Goal: Information Seeking & Learning: Learn about a topic

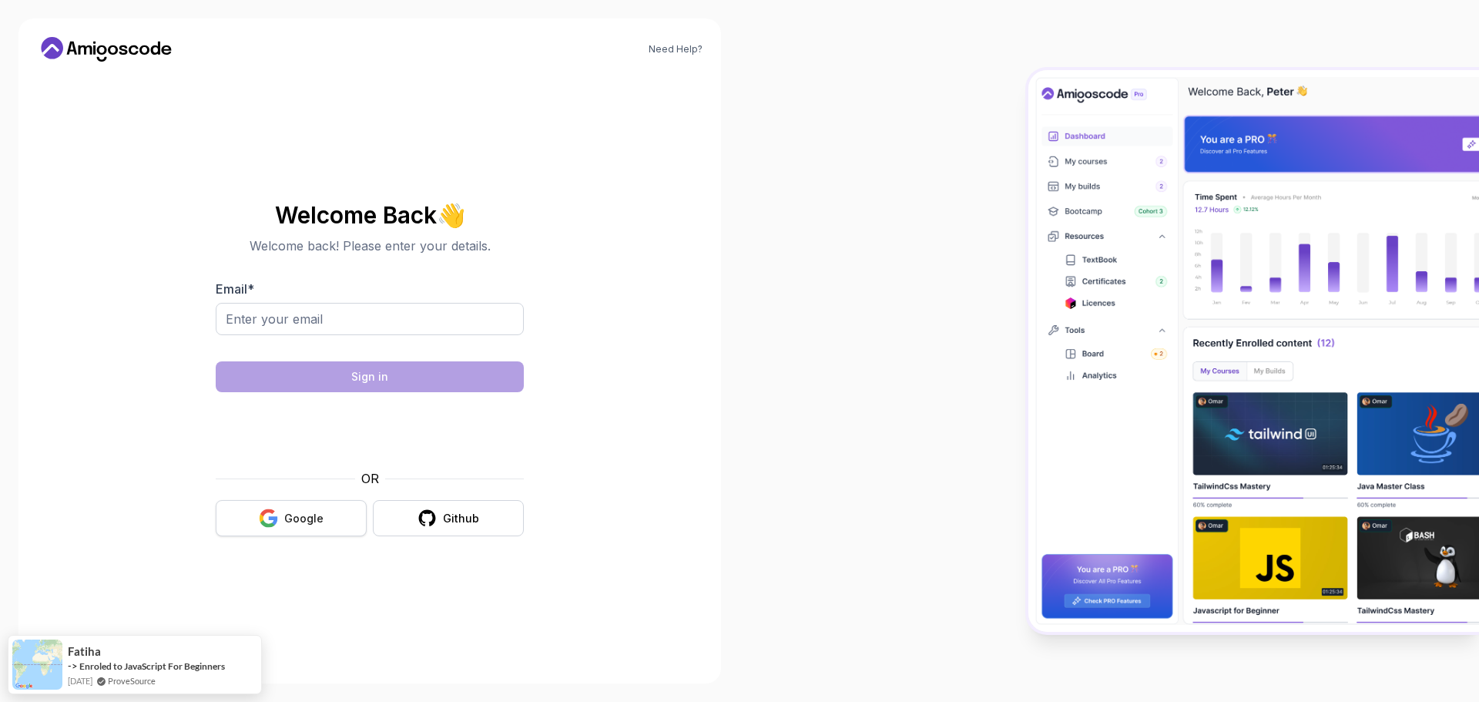
click at [310, 518] on div "Google" at bounding box center [303, 518] width 39 height 15
click at [384, 335] on div at bounding box center [370, 327] width 308 height 49
click at [318, 311] on input "Email *" at bounding box center [370, 319] width 308 height 32
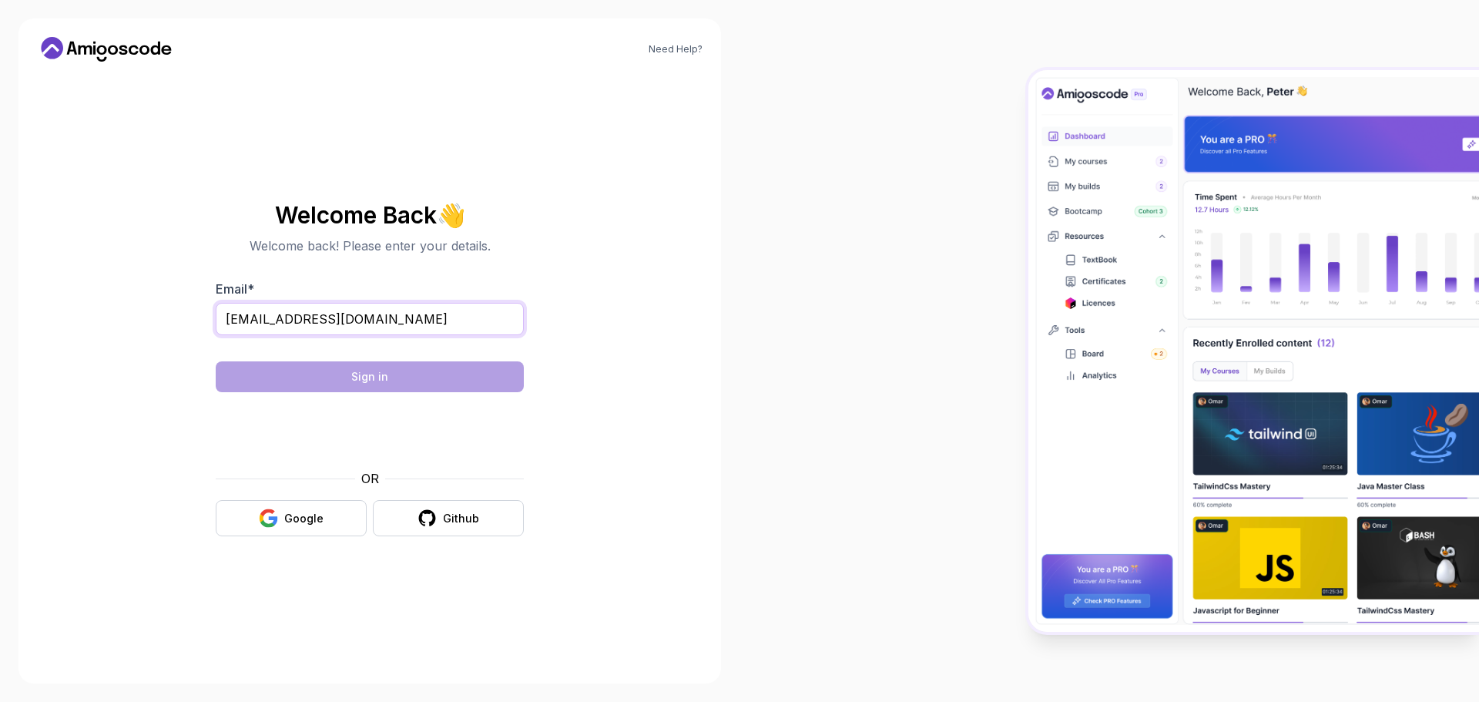
type input "fmamedov2033@gmail.com"
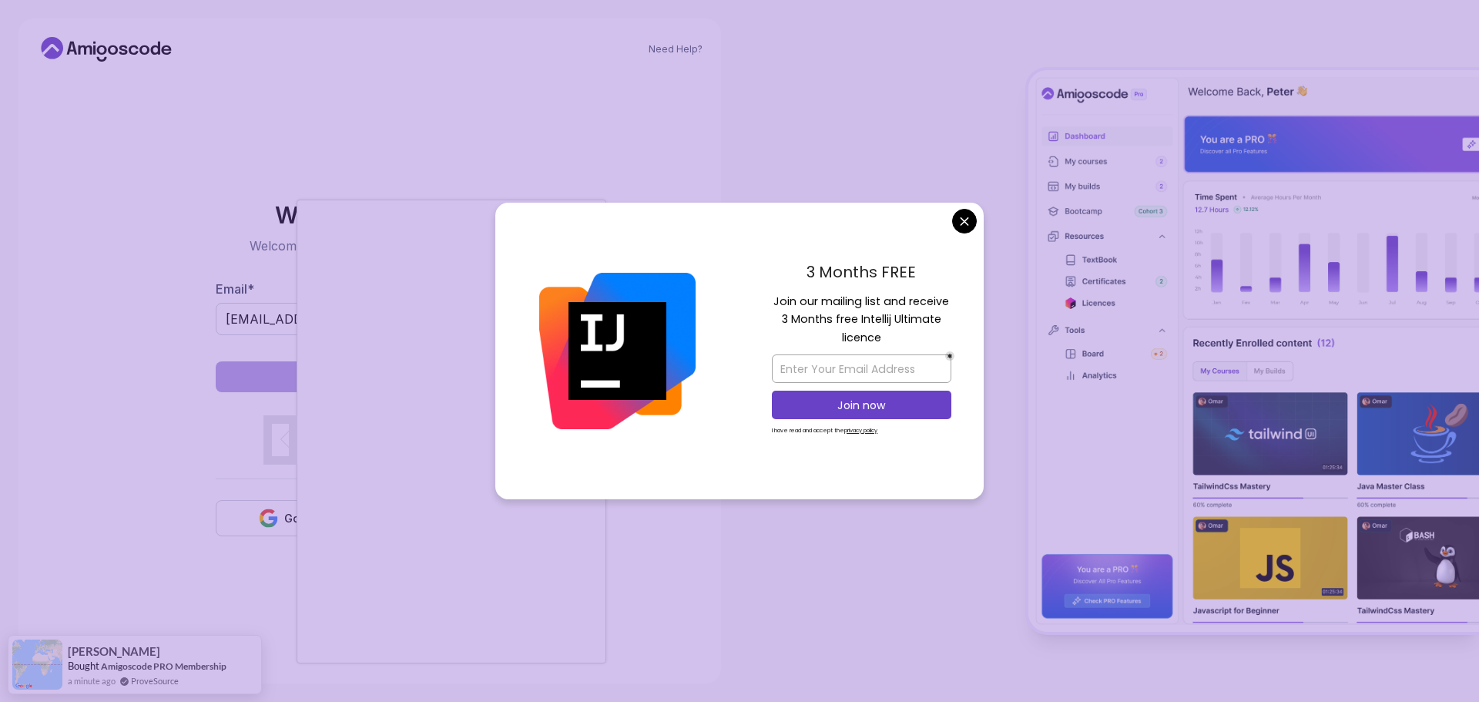
click at [972, 216] on body "Need Help? Welcome Back 👋 Welcome back! Please enter your details. Email * fmam…" at bounding box center [739, 351] width 1479 height 702
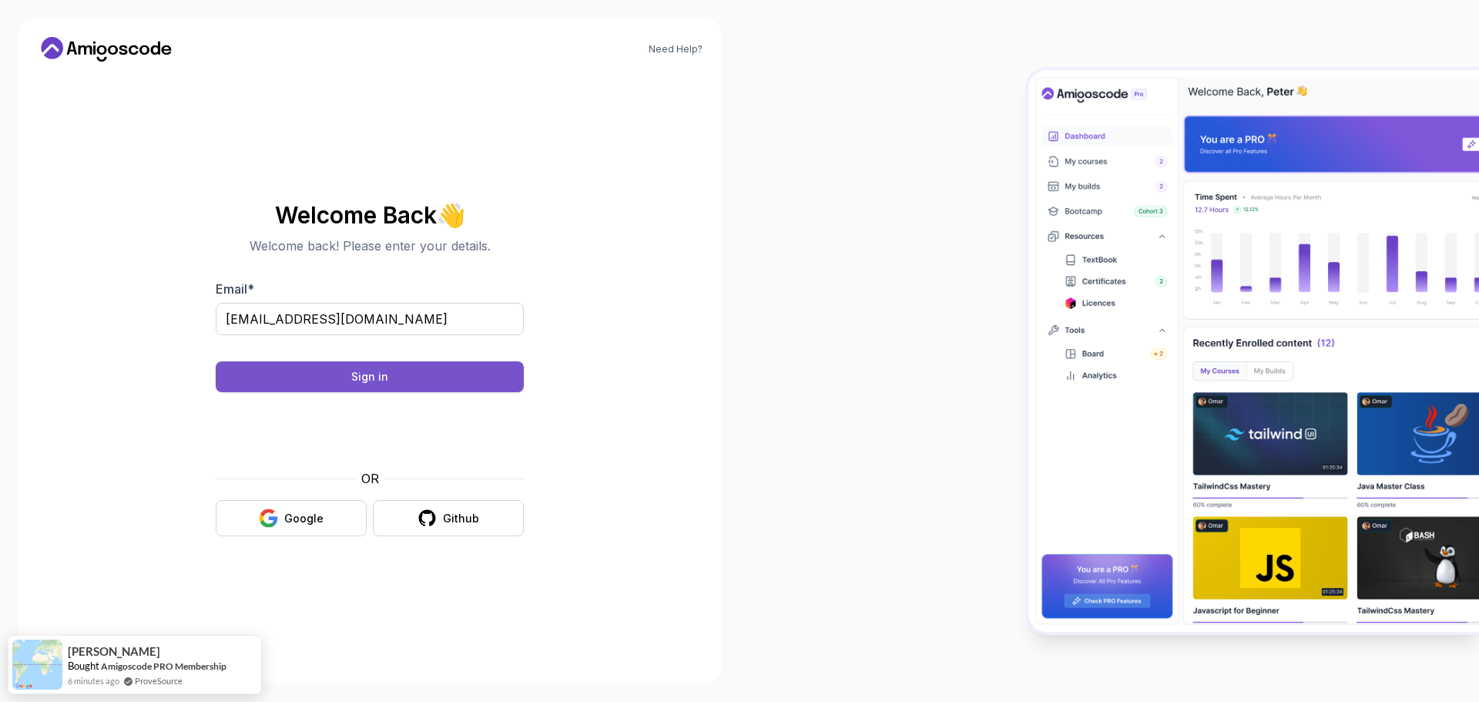
click at [442, 380] on button "Sign in" at bounding box center [370, 376] width 308 height 31
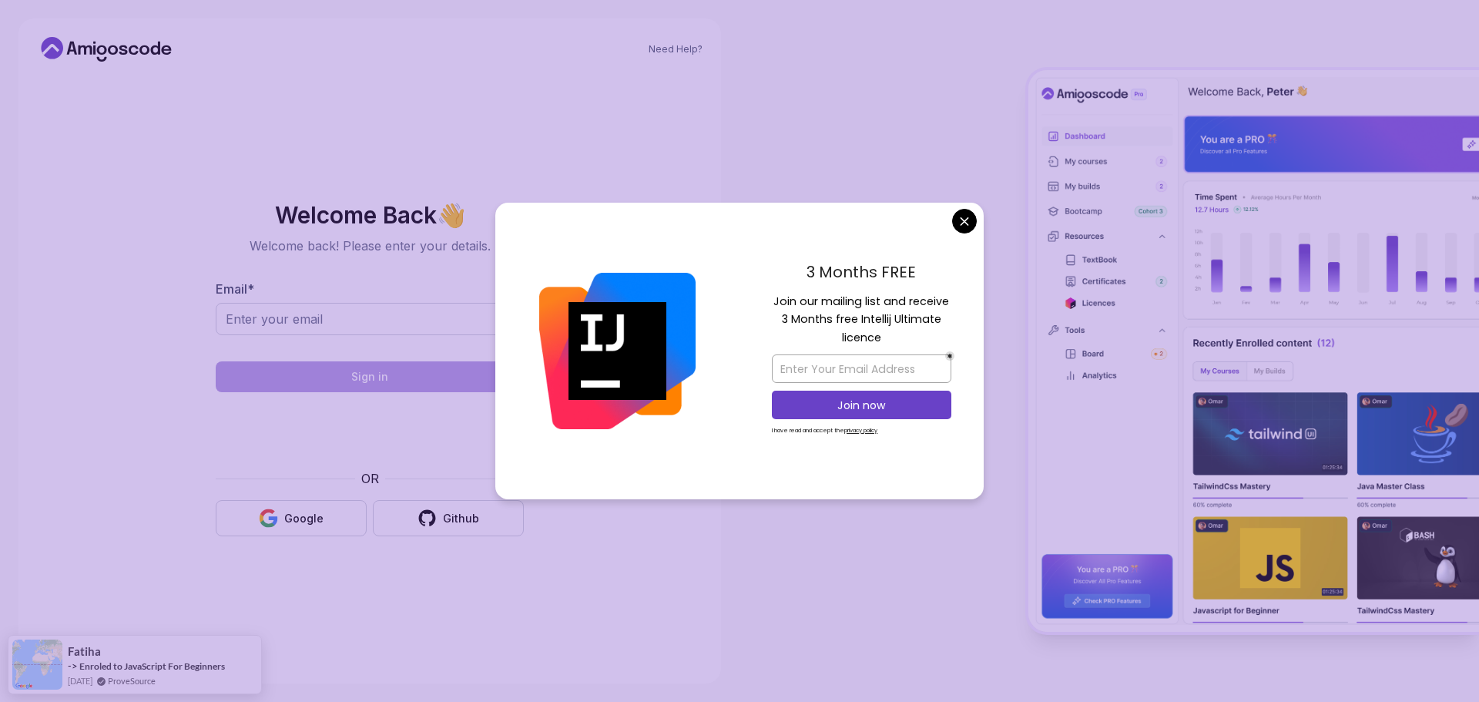
click at [967, 213] on body "Need Help? Welcome Back 👋 Welcome back! Please enter your details. Email * Sign…" at bounding box center [739, 351] width 1479 height 702
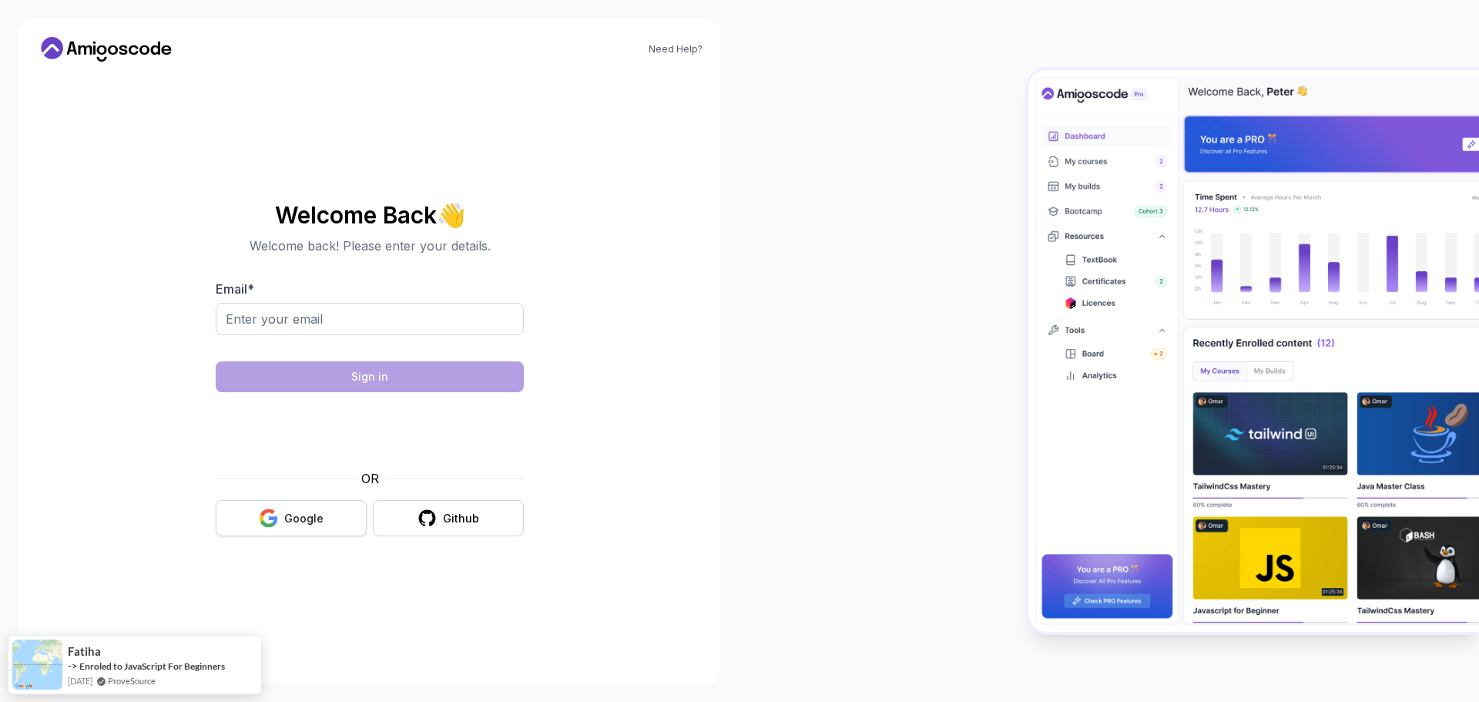
click at [286, 511] on div "Google" at bounding box center [303, 518] width 39 height 15
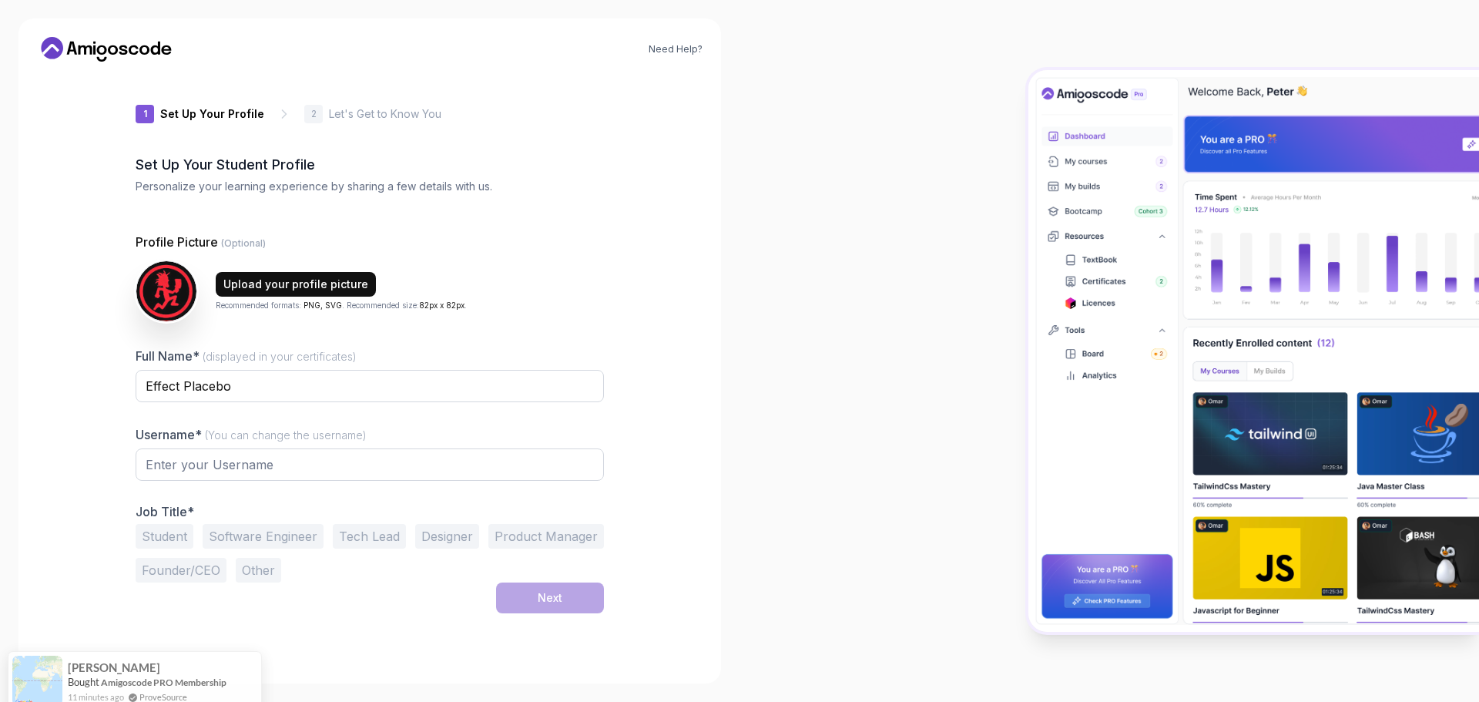
type input "gentlebeetle1f31c"
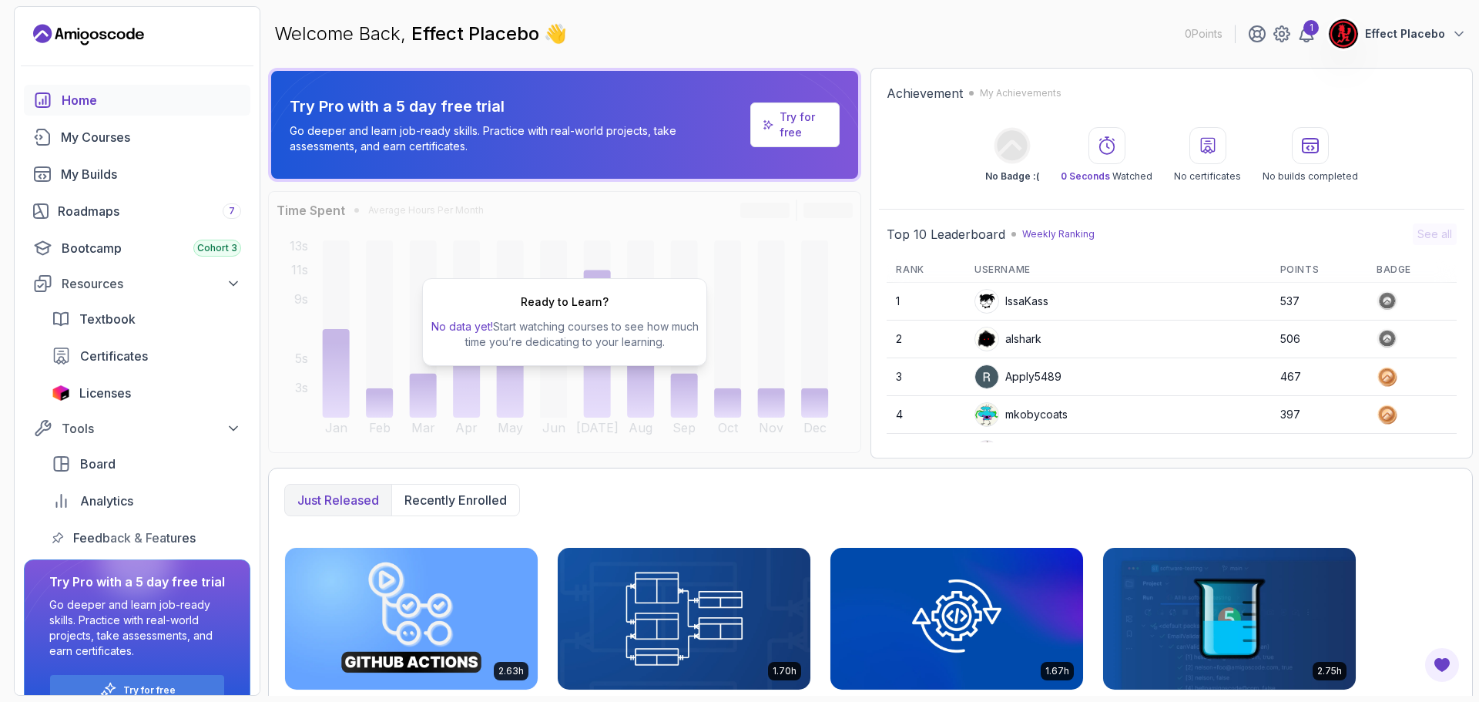
click at [1409, 32] on p "Effect Placebo" at bounding box center [1405, 33] width 80 height 15
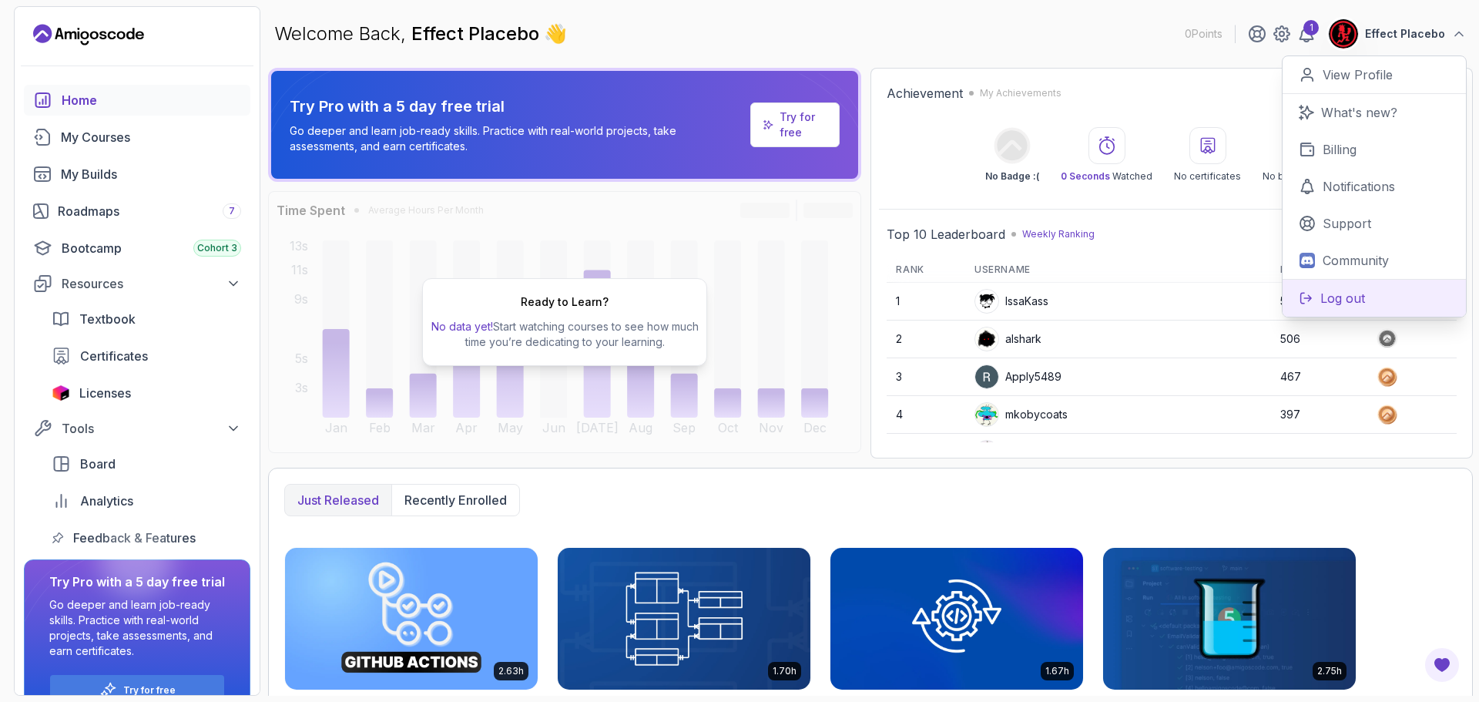
click at [1345, 296] on p "Log out" at bounding box center [1343, 298] width 45 height 18
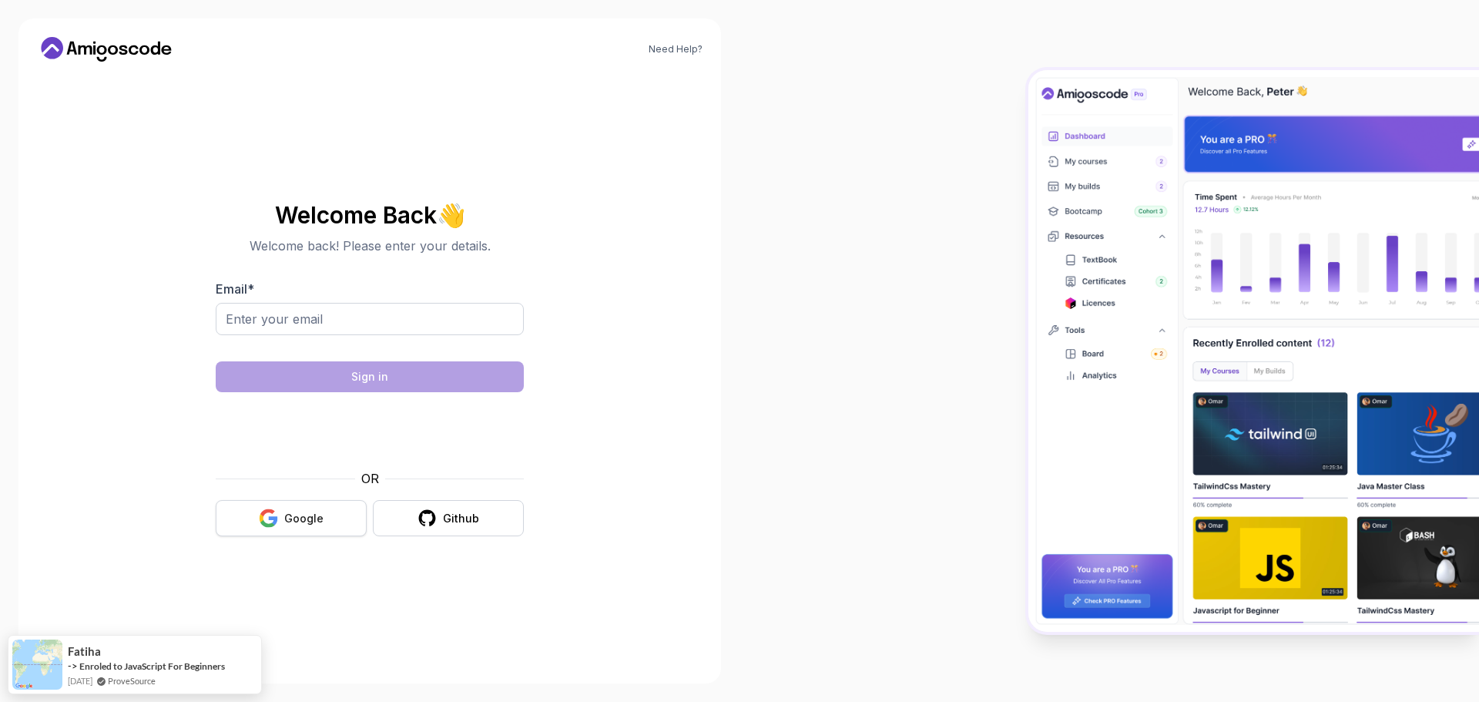
click at [270, 525] on icon "button" at bounding box center [267, 524] width 15 height 8
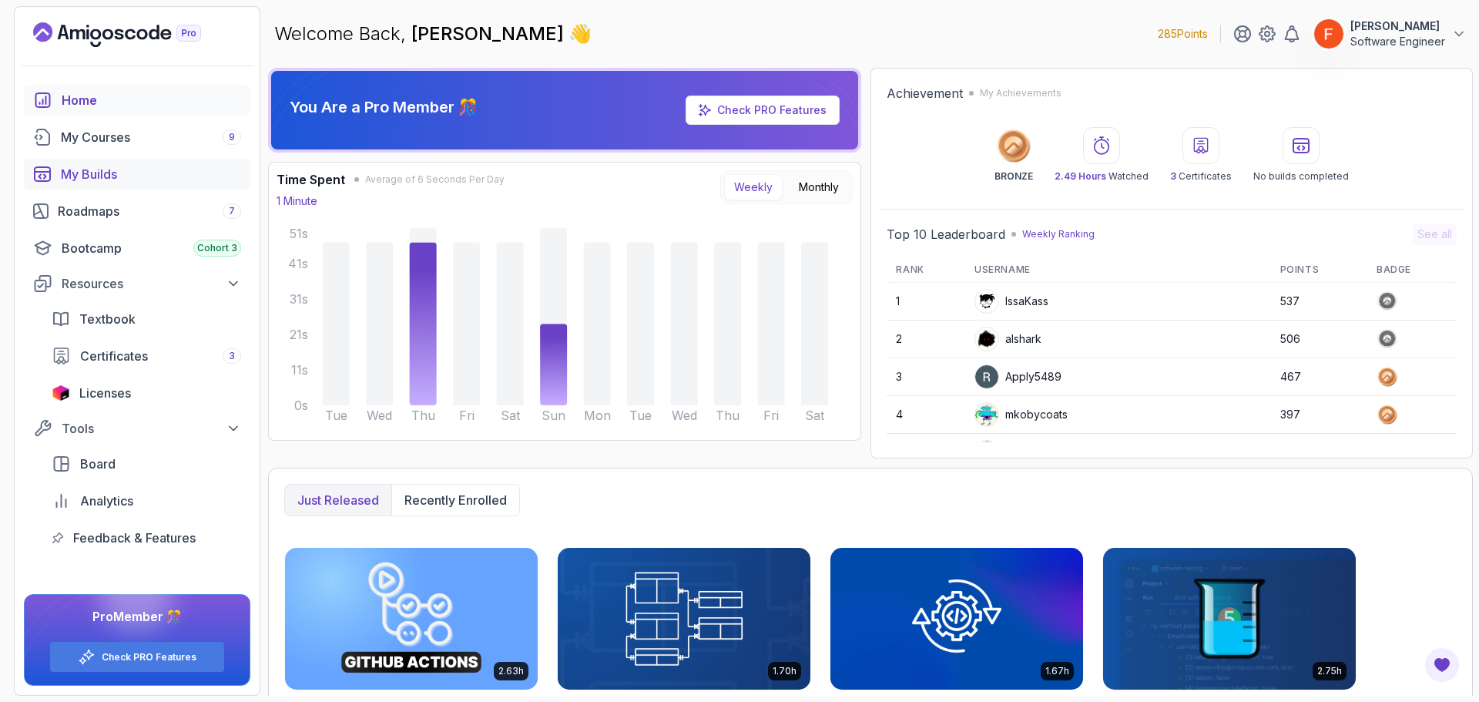
click at [140, 181] on div "My Builds" at bounding box center [151, 174] width 180 height 18
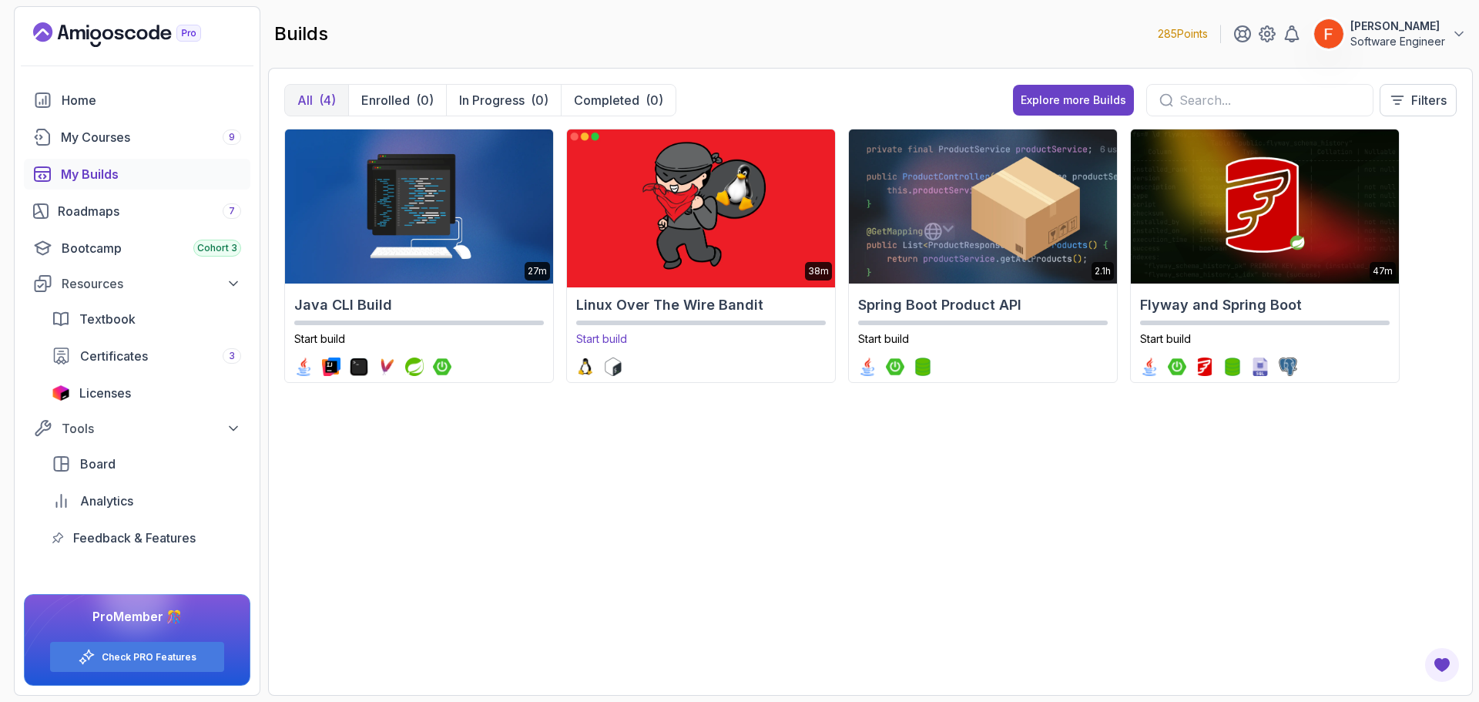
click at [623, 223] on img at bounding box center [700, 207] width 281 height 162
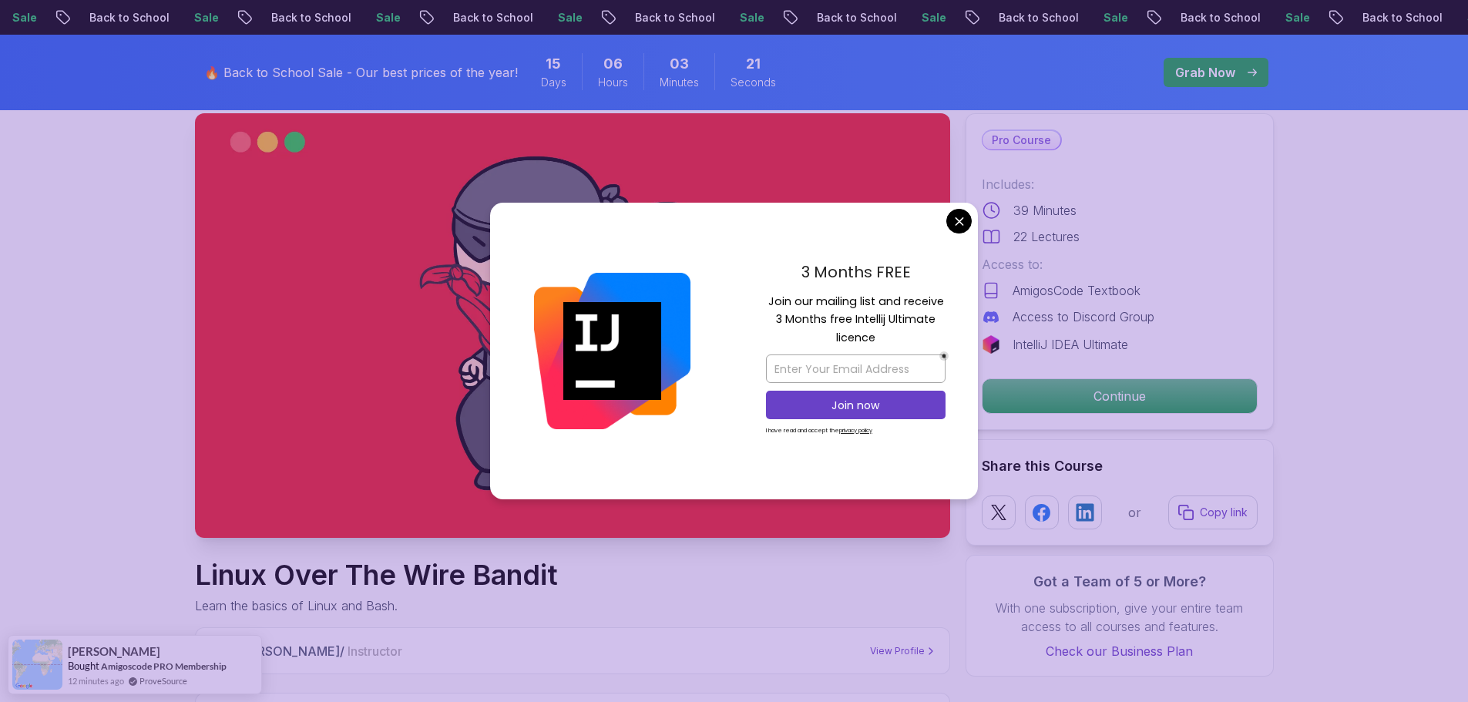
scroll to position [77, 0]
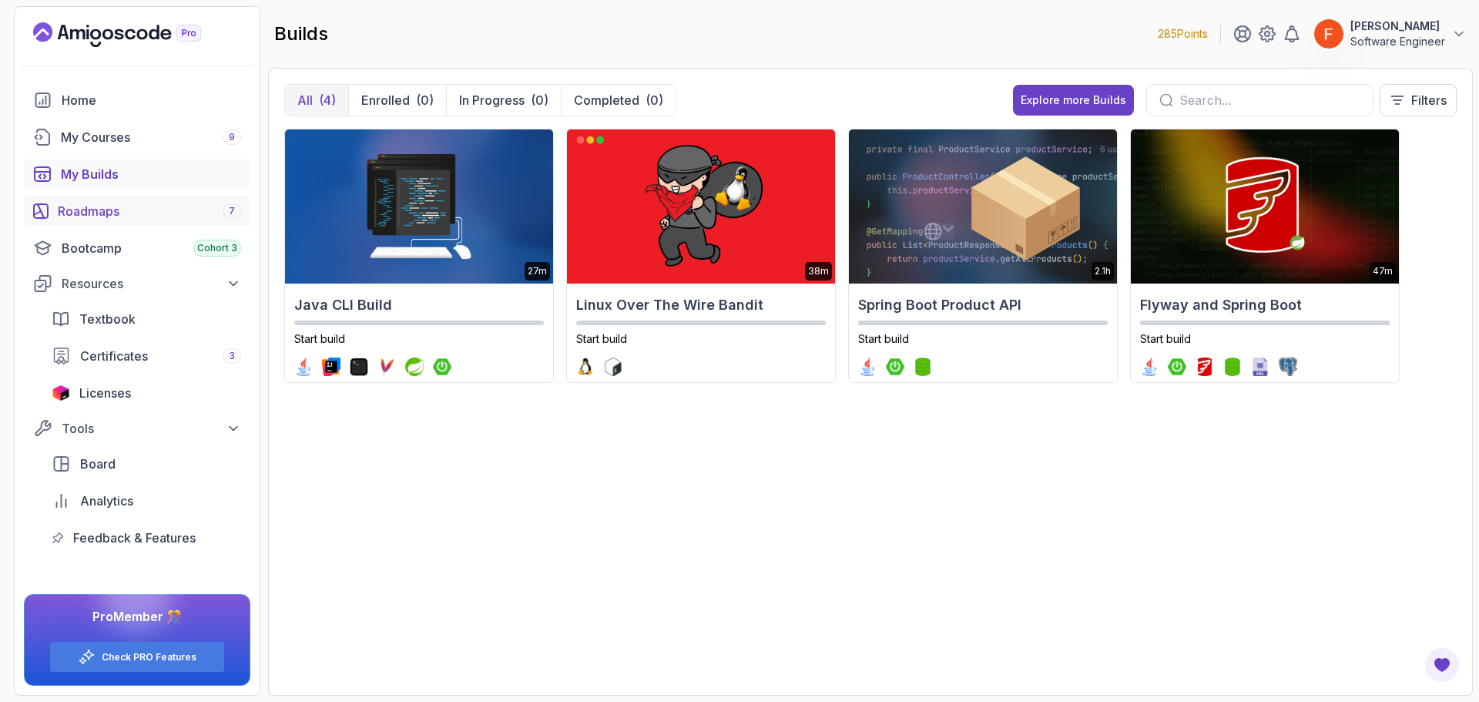
click at [105, 215] on div "Roadmaps 7" at bounding box center [149, 211] width 183 height 18
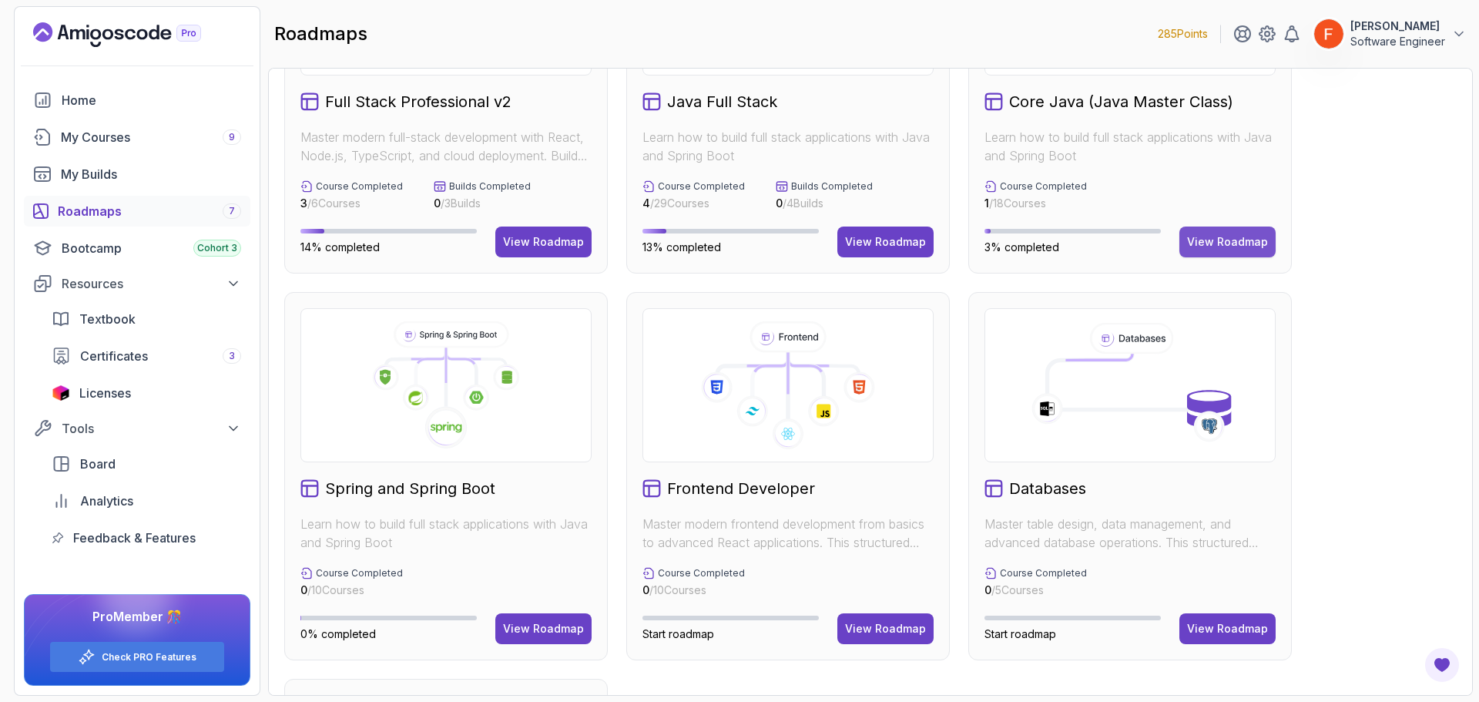
scroll to position [154, 0]
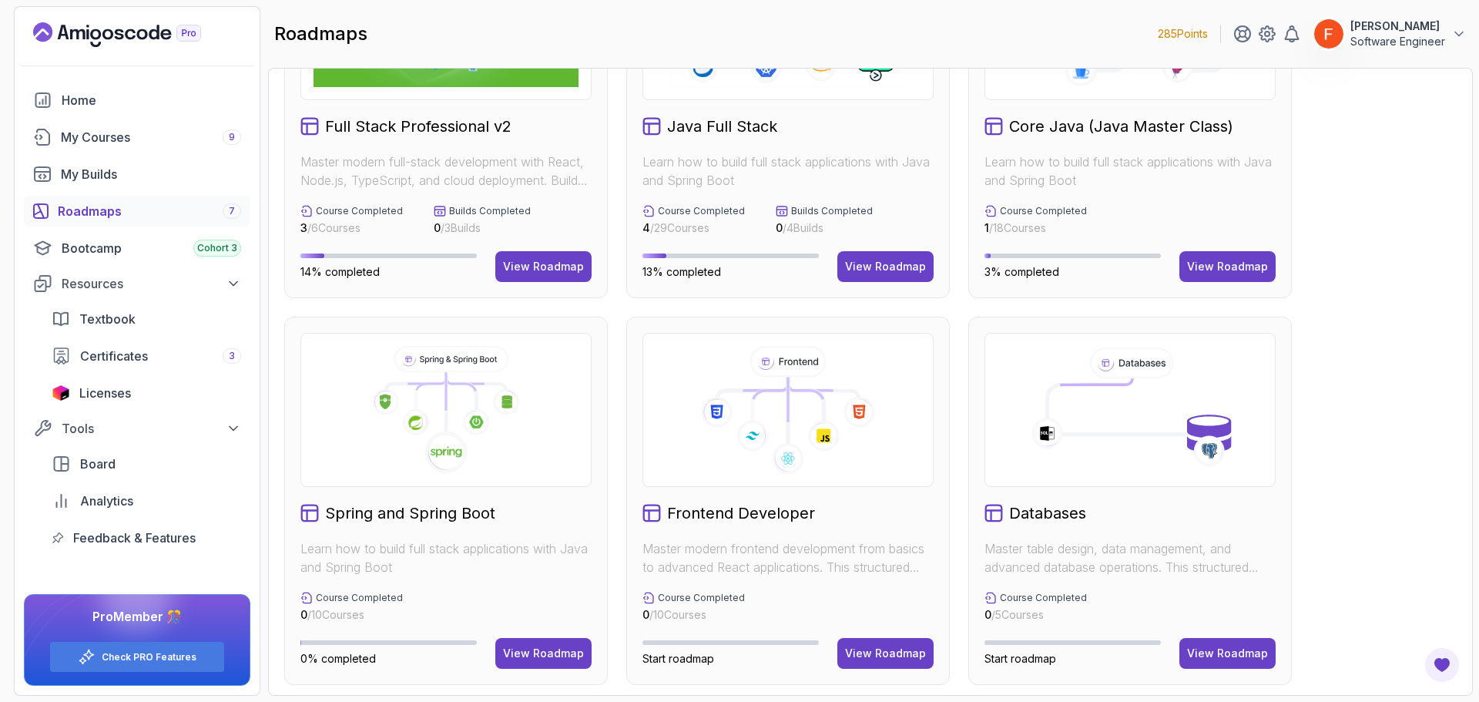
click at [1240, 238] on div "Core Java (Java Master Class) Learn how to build full stack applications with J…" at bounding box center [1131, 114] width 324 height 368
click at [1229, 266] on div "View Roadmap" at bounding box center [1227, 266] width 81 height 15
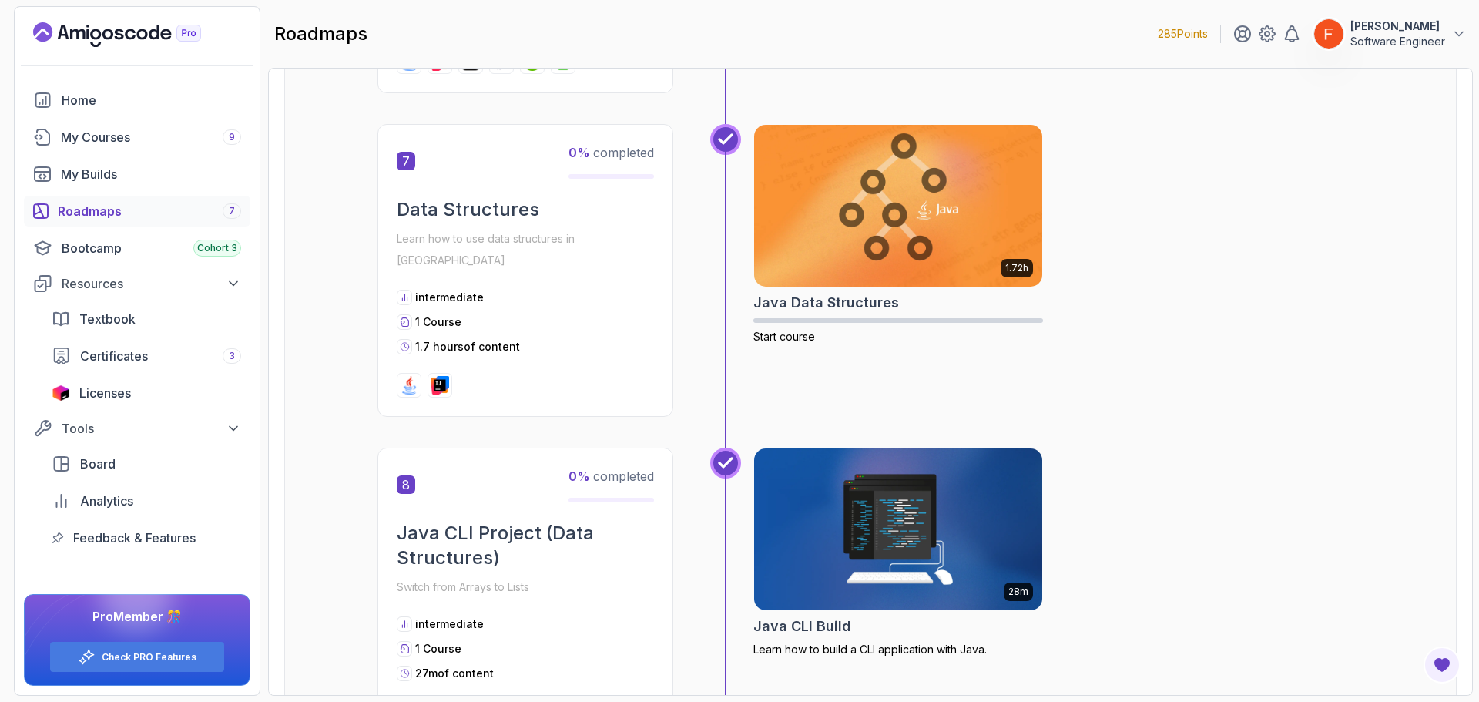
scroll to position [2158, 0]
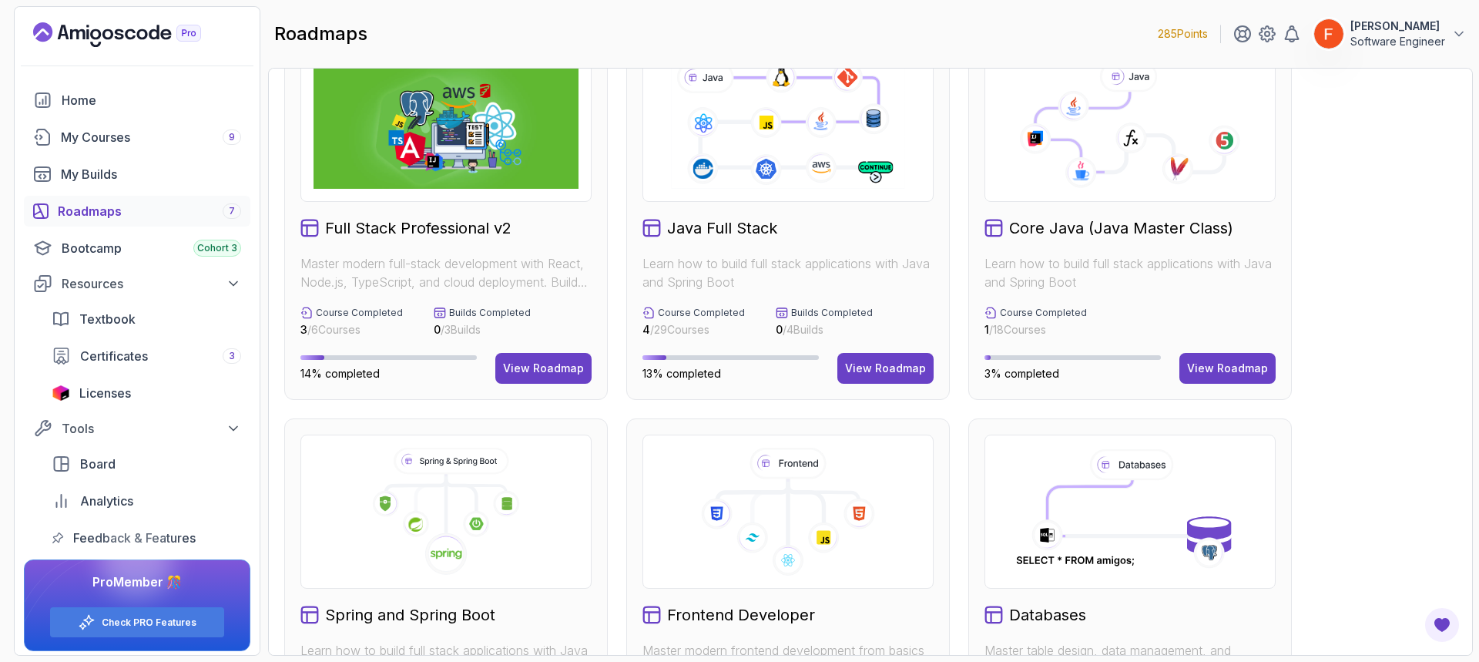
scroll to position [77, 0]
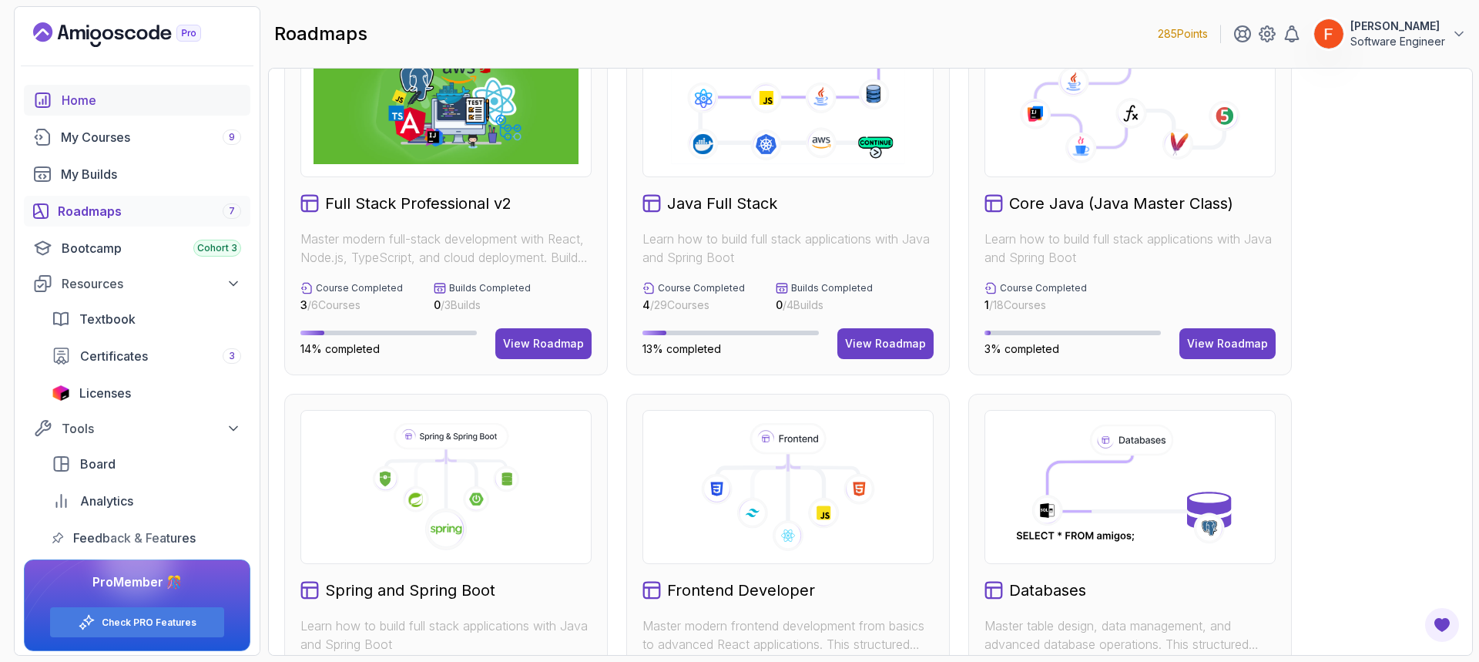
click at [35, 114] on link "Home" at bounding box center [137, 100] width 227 height 31
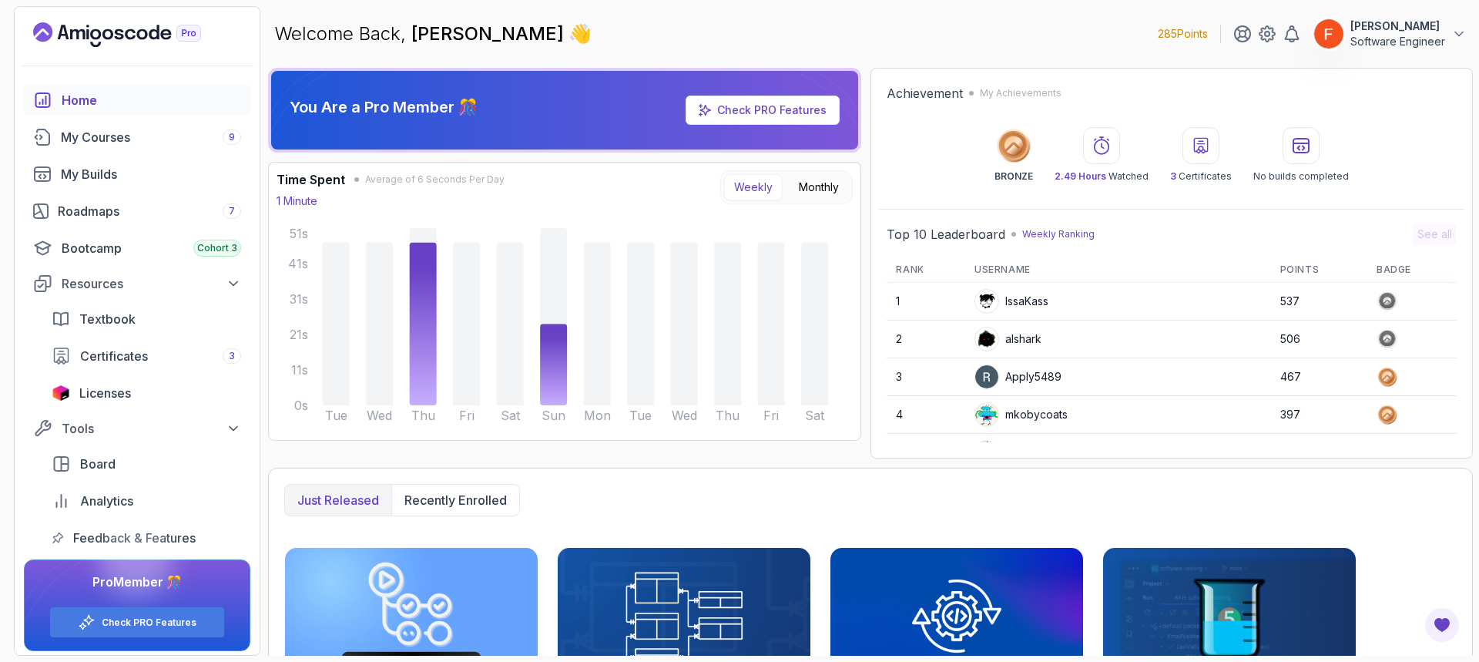
scroll to position [5, 0]
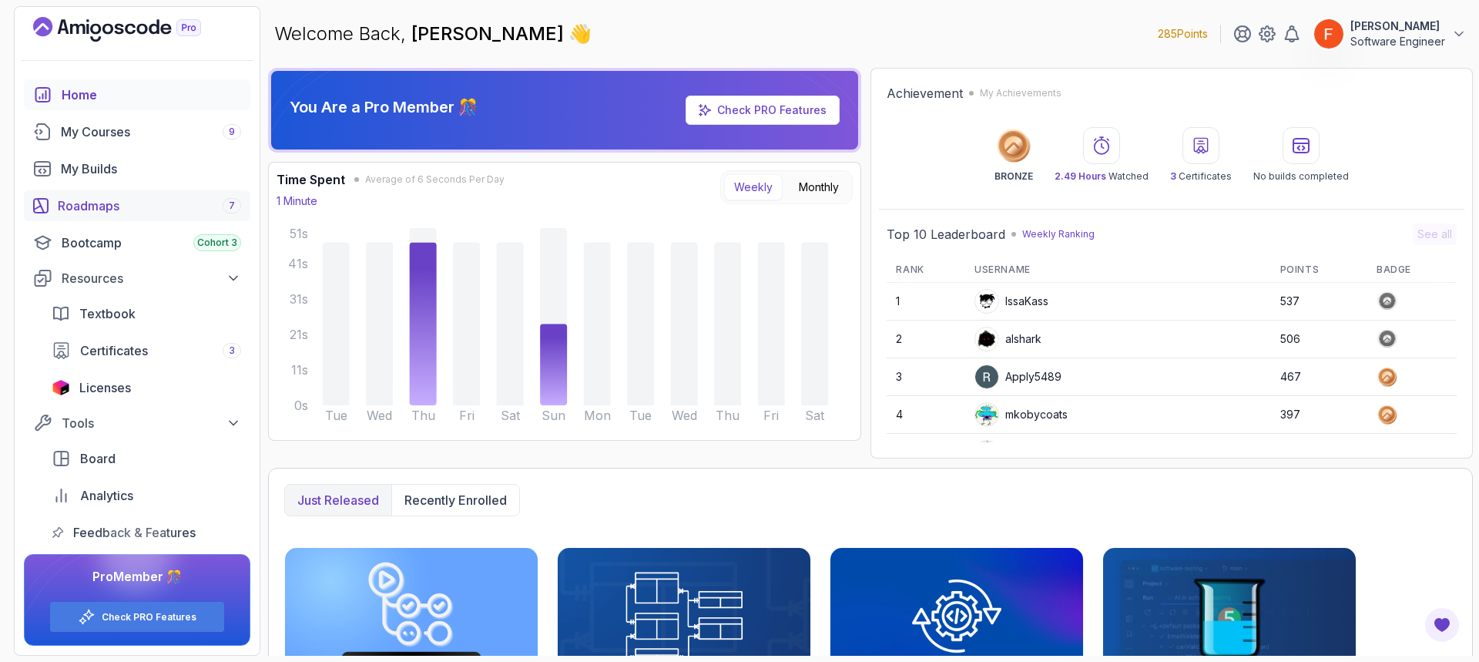
click at [113, 194] on link "Roadmaps 7" at bounding box center [137, 205] width 227 height 31
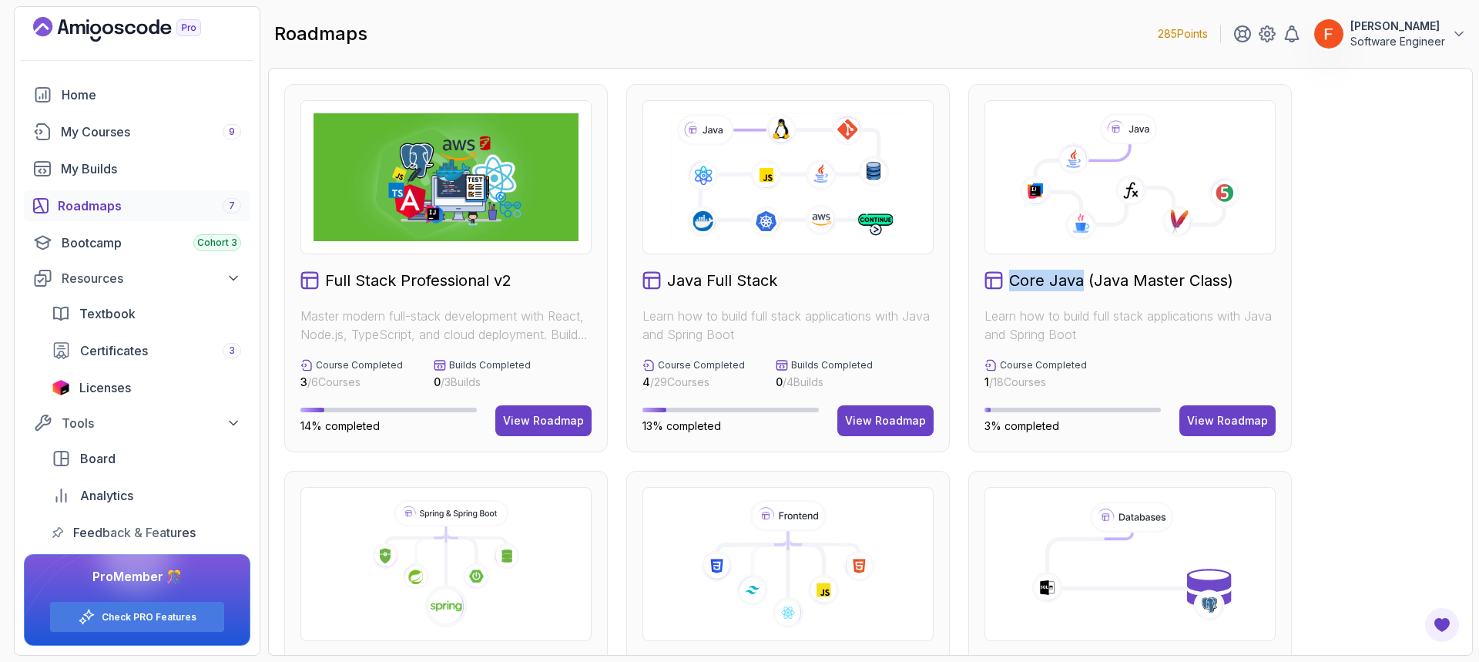
drag, startPoint x: 1080, startPoint y: 284, endPoint x: 1009, endPoint y: 282, distance: 70.9
click at [1009, 282] on h2 "Core Java (Java Master Class)" at bounding box center [1121, 281] width 224 height 22
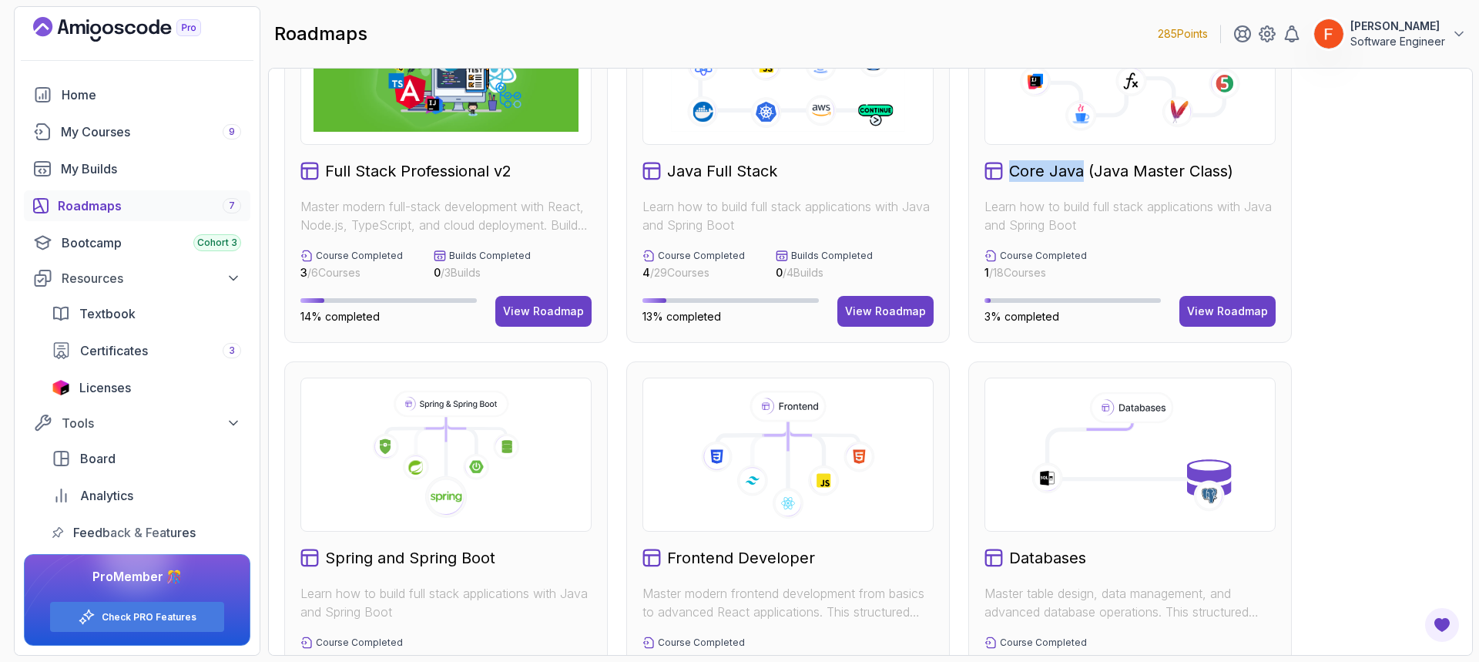
scroll to position [154, 0]
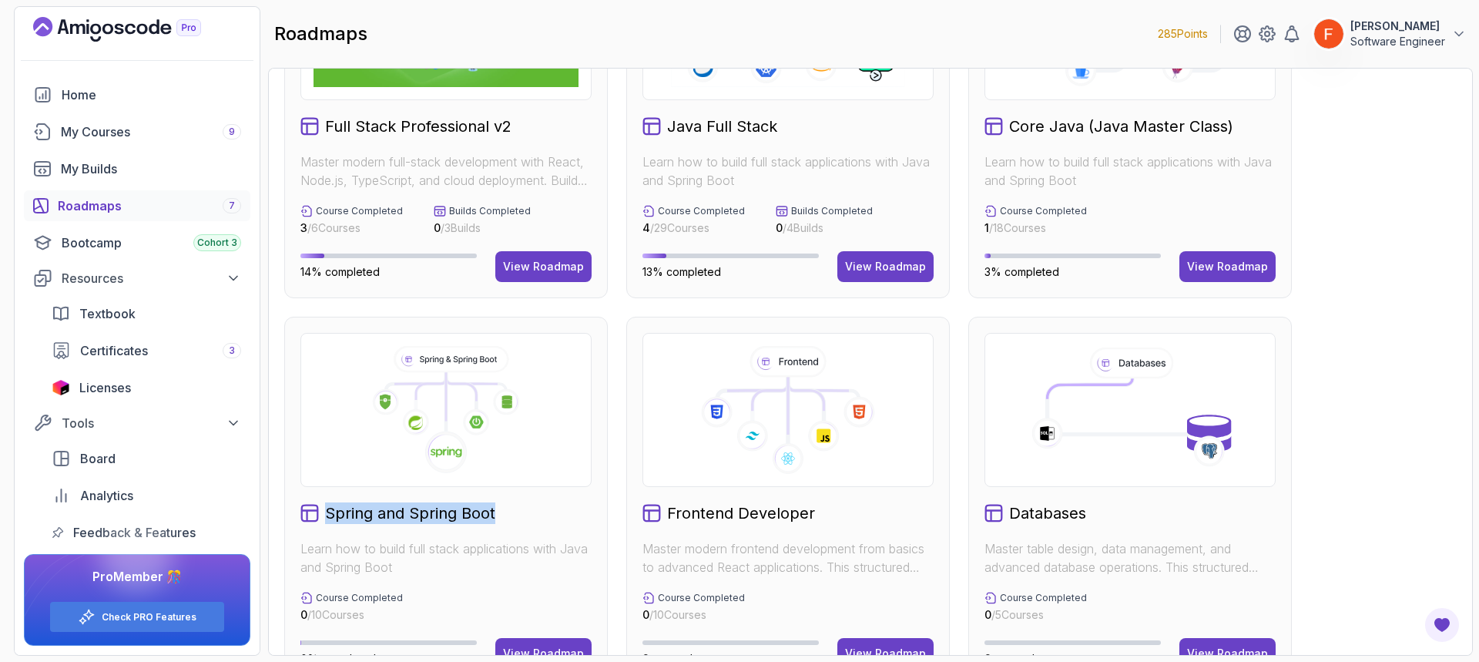
drag, startPoint x: 495, startPoint y: 512, endPoint x: 325, endPoint y: 508, distance: 170.4
click at [325, 508] on div "Spring and Spring Boot" at bounding box center [446, 513] width 291 height 22
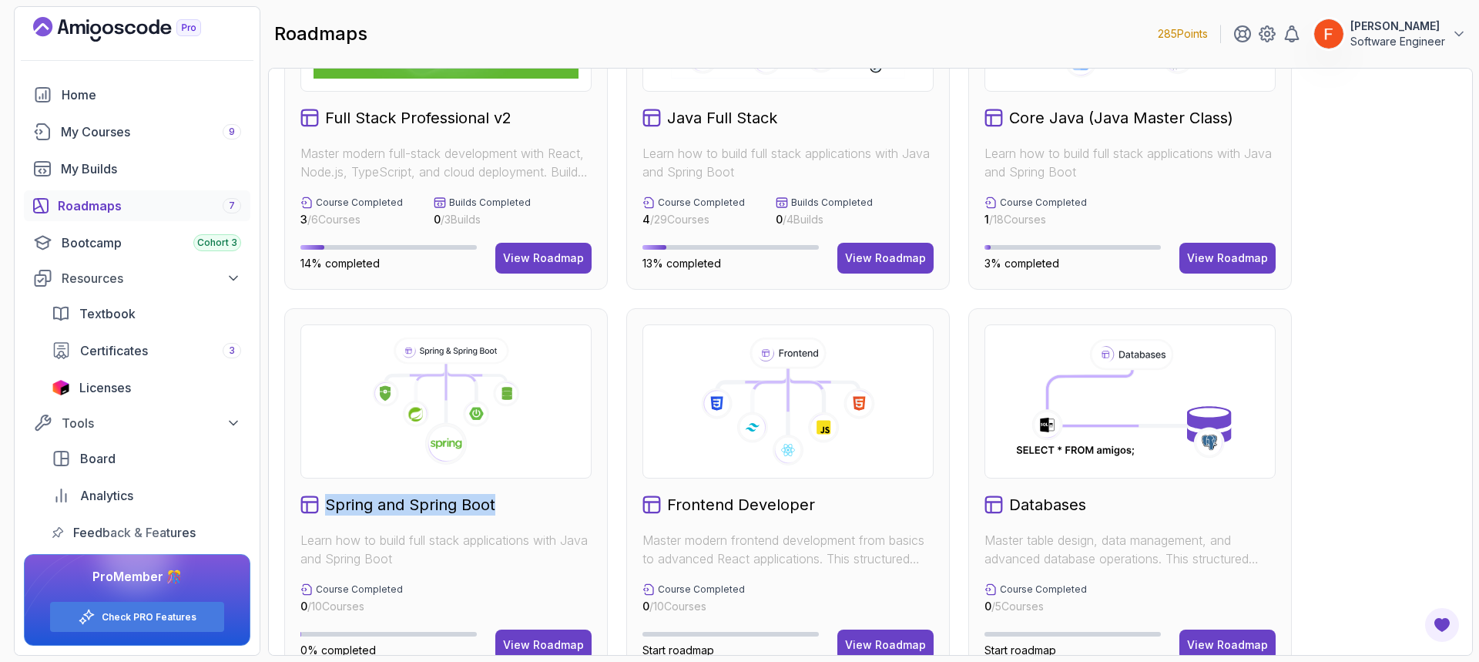
scroll to position [77, 0]
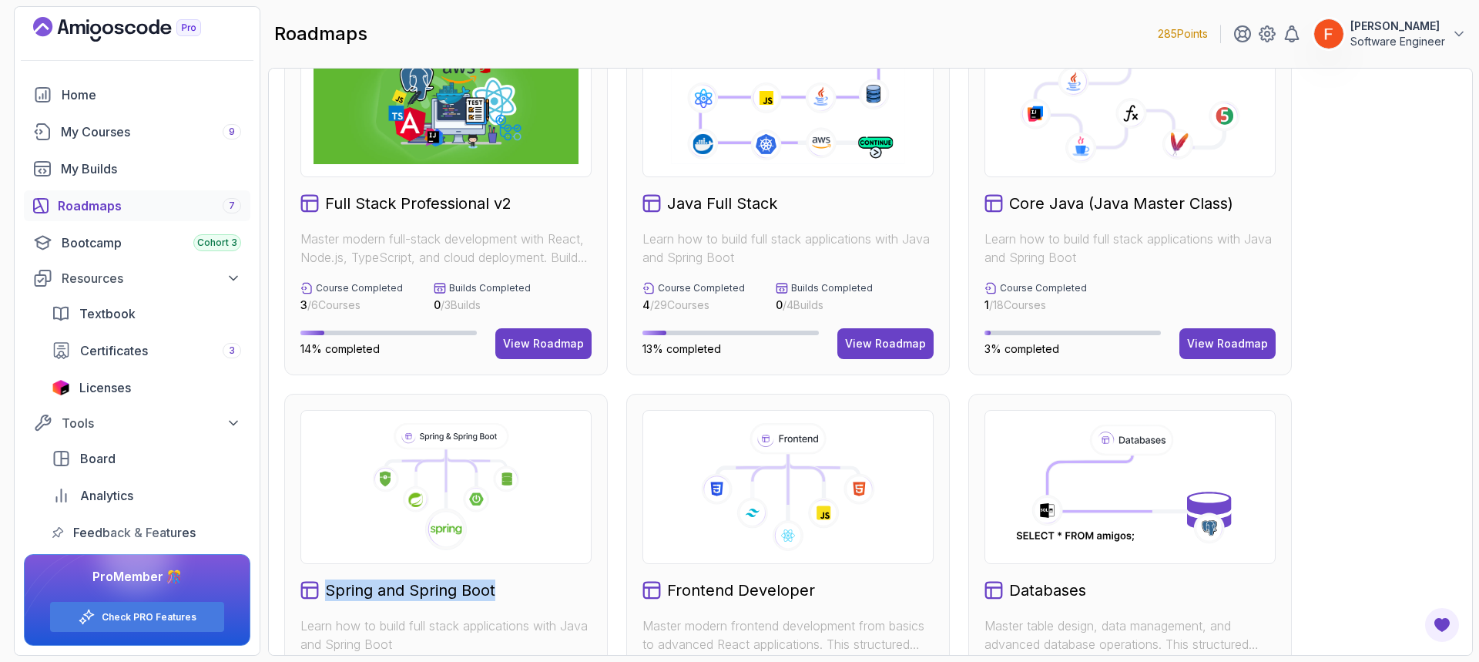
click at [1226, 359] on div "Core Java (Java Master Class) Learn how to build full stack applications with J…" at bounding box center [1131, 191] width 324 height 368
click at [1224, 354] on button "View Roadmap" at bounding box center [1228, 343] width 96 height 31
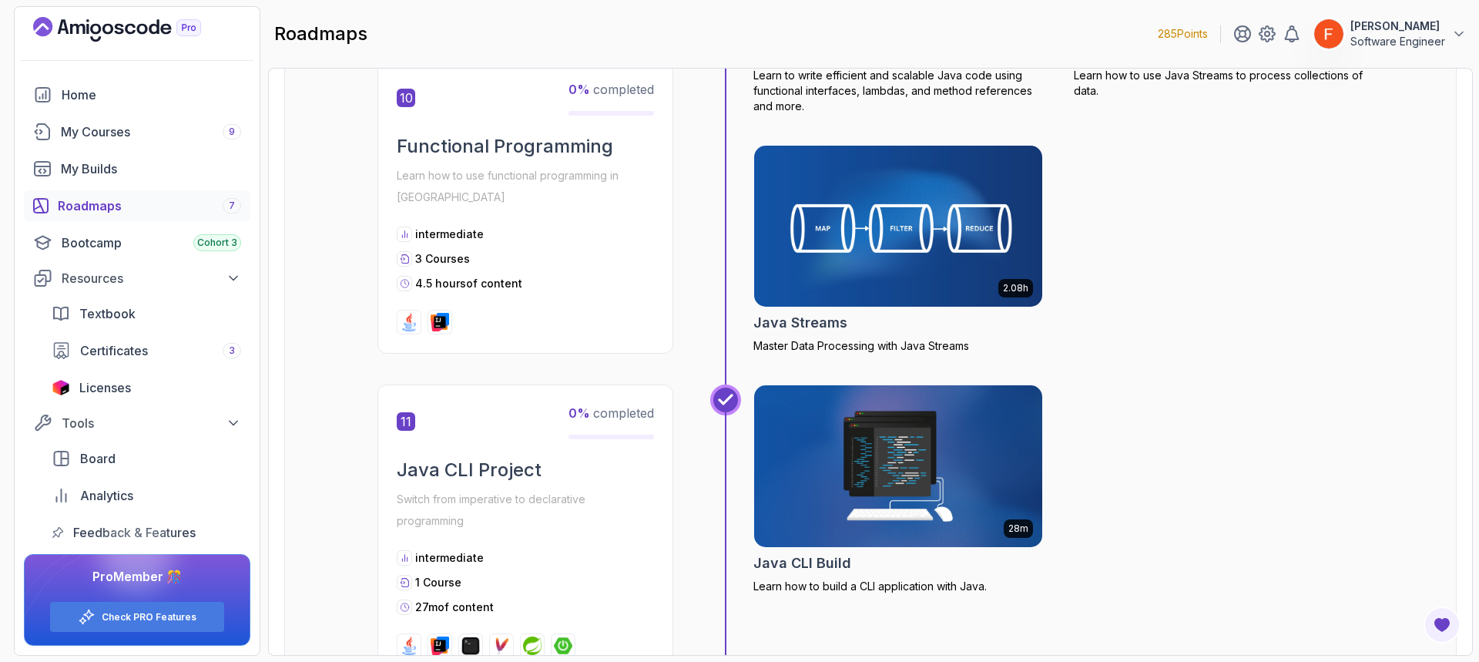
scroll to position [3390, 0]
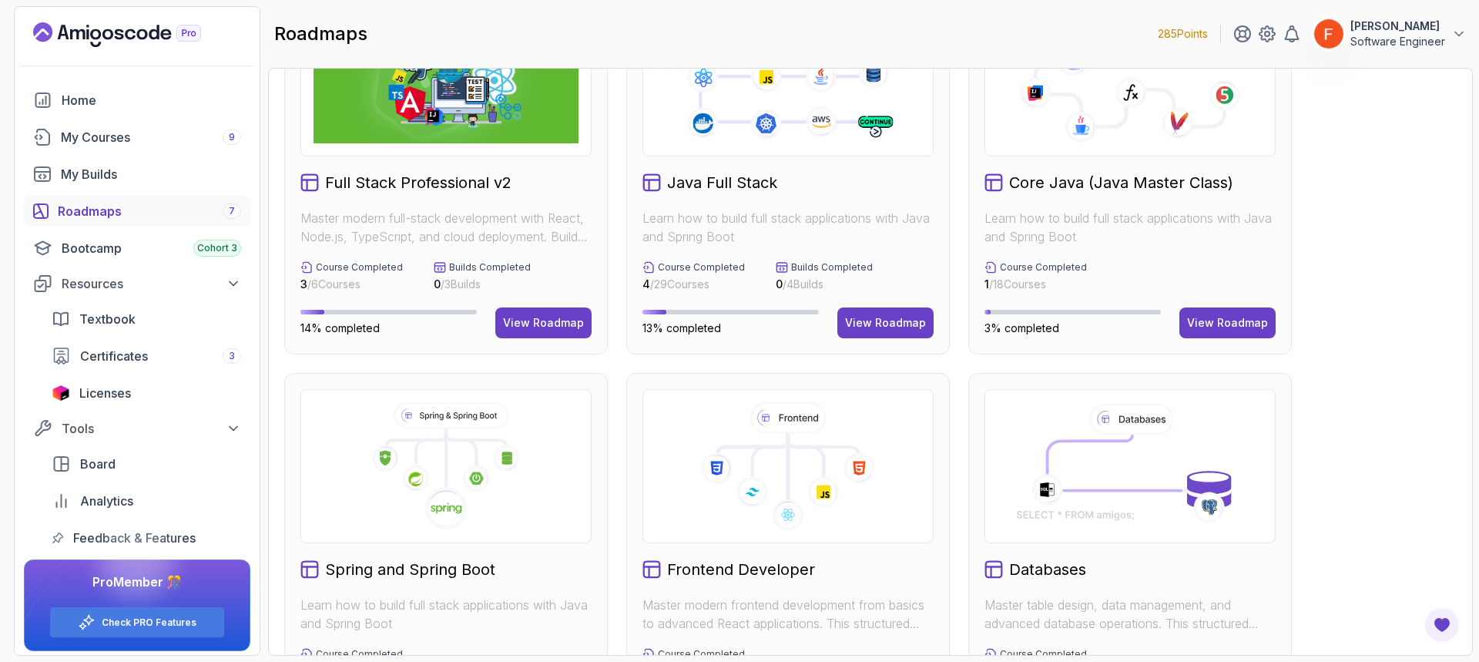
scroll to position [77, 0]
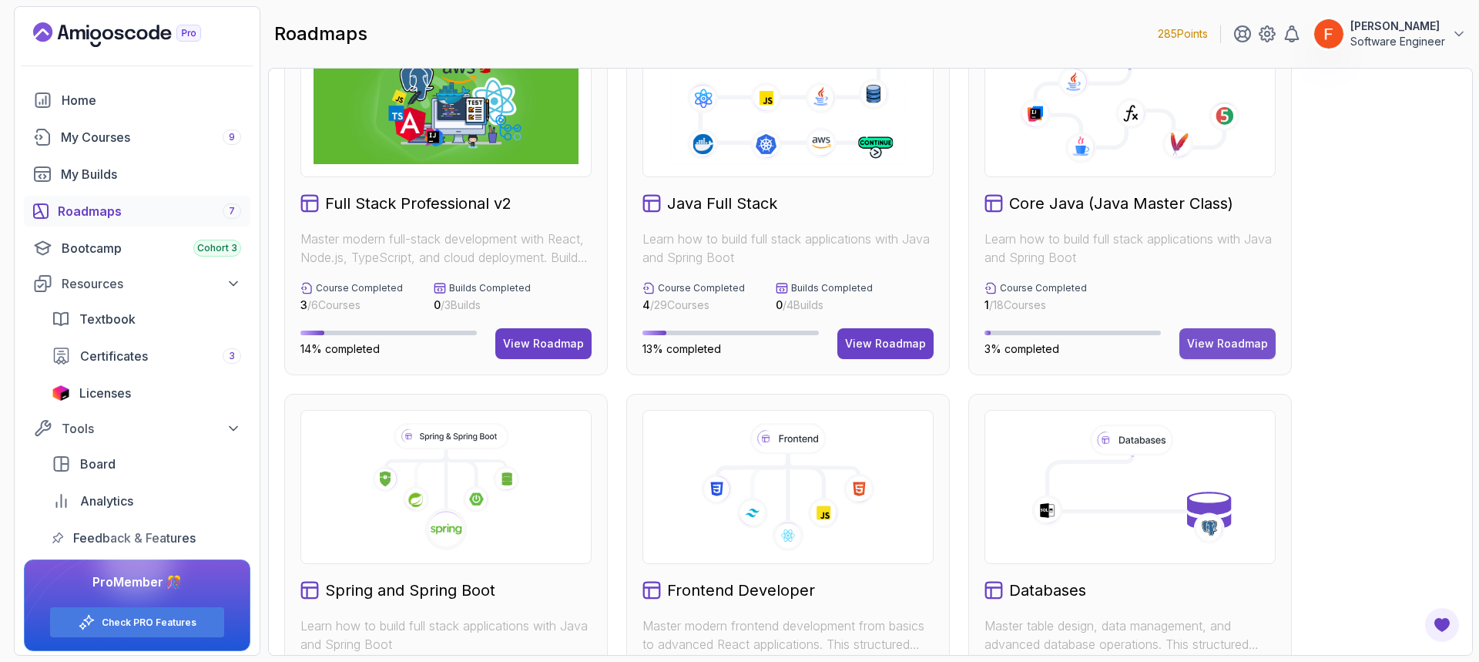
click at [1219, 349] on div "View Roadmap" at bounding box center [1227, 343] width 81 height 15
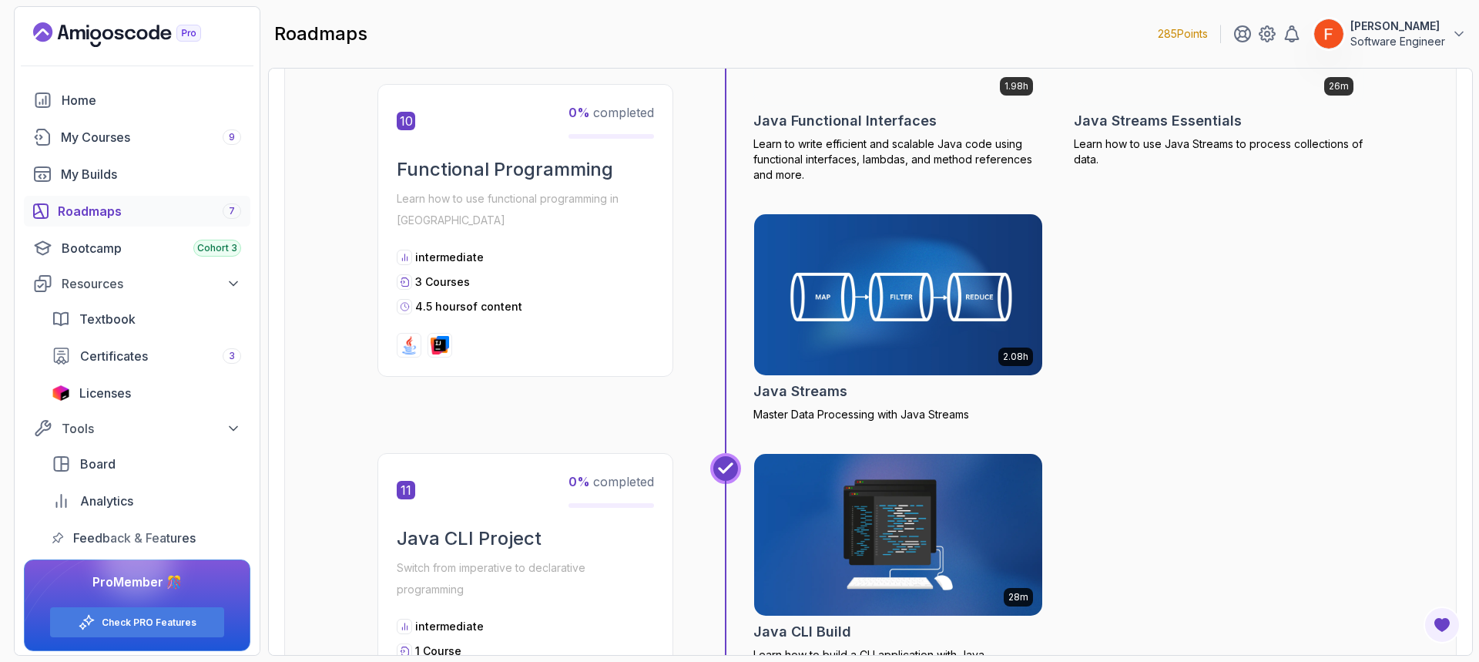
scroll to position [3468, 0]
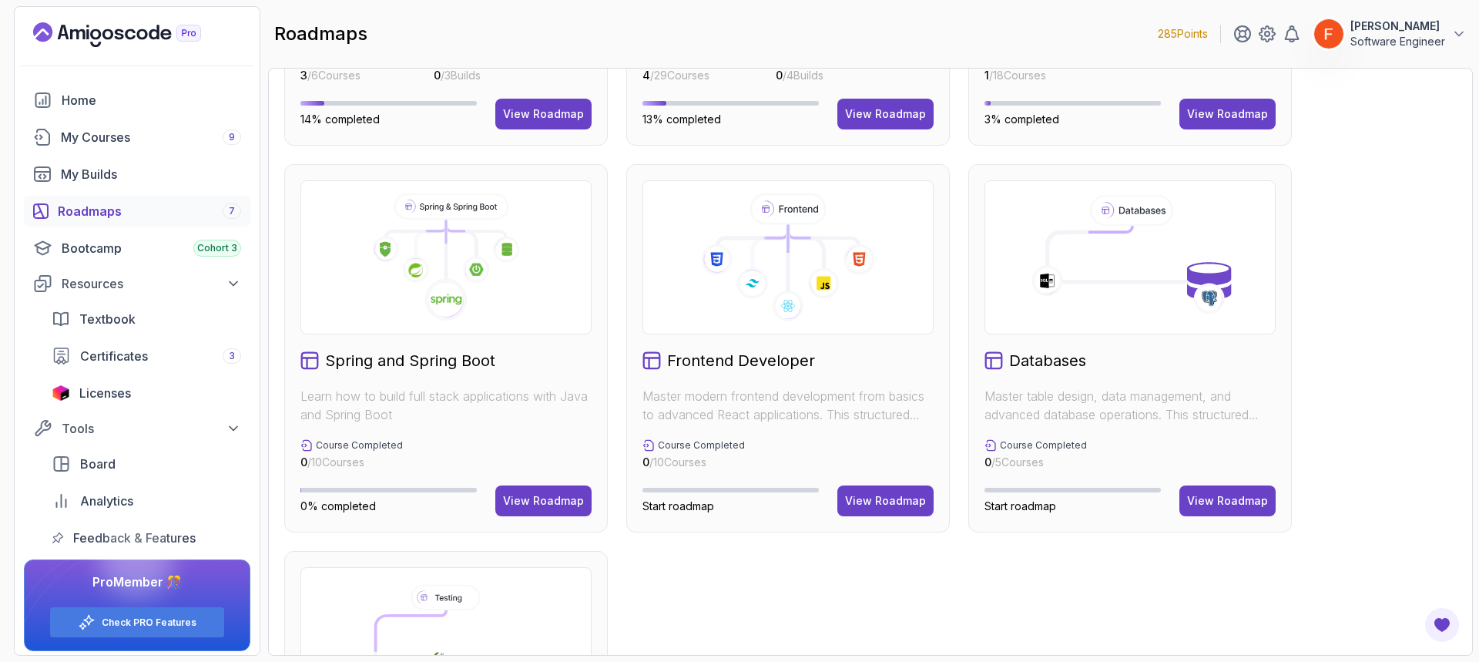
scroll to position [308, 0]
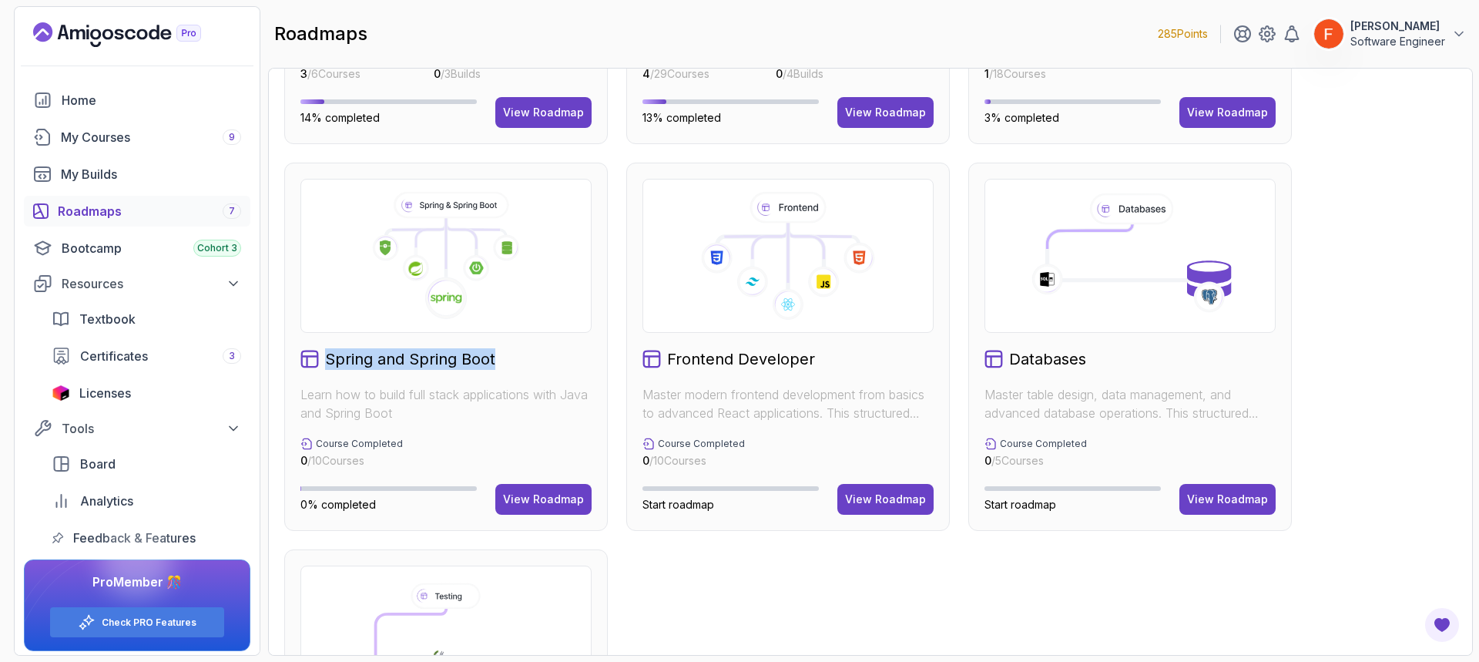
drag, startPoint x: 494, startPoint y: 361, endPoint x: 304, endPoint y: 354, distance: 190.5
click at [304, 354] on div "Spring and Spring Boot" at bounding box center [446, 359] width 291 height 22
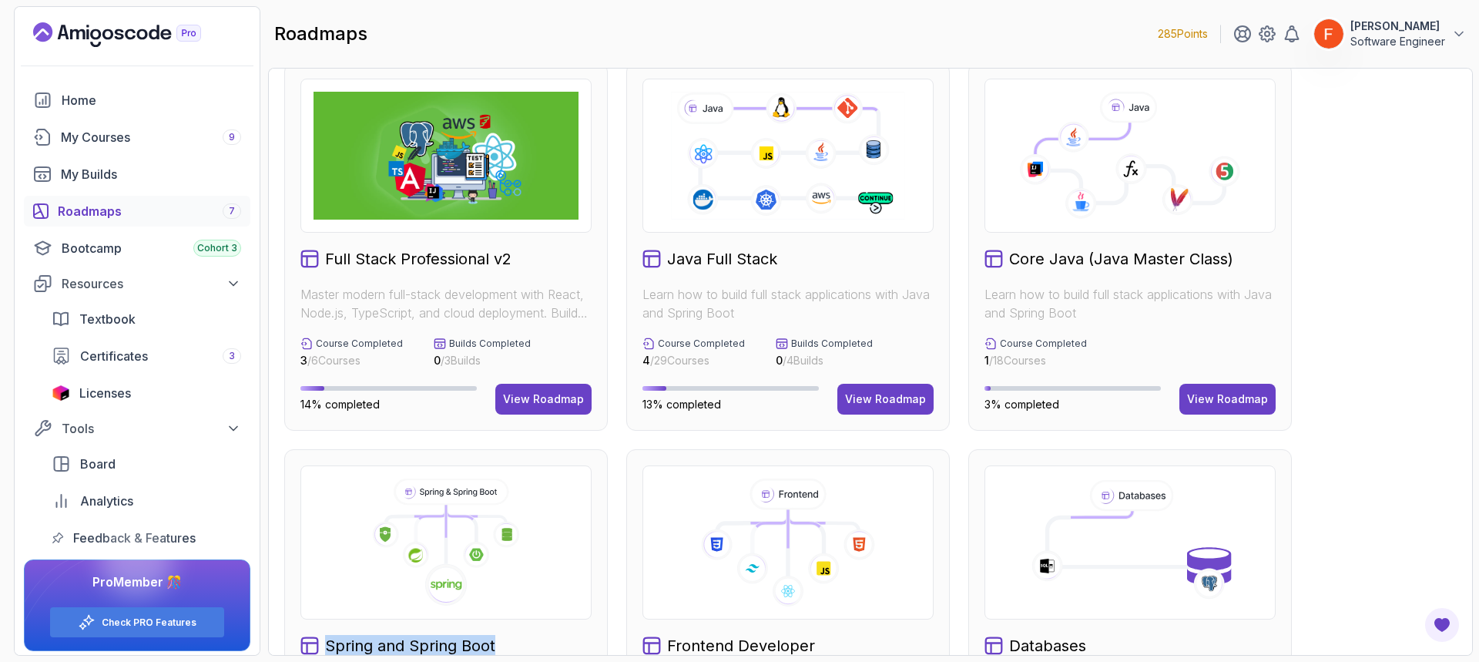
scroll to position [0, 0]
